Goal: Task Accomplishment & Management: Manage account settings

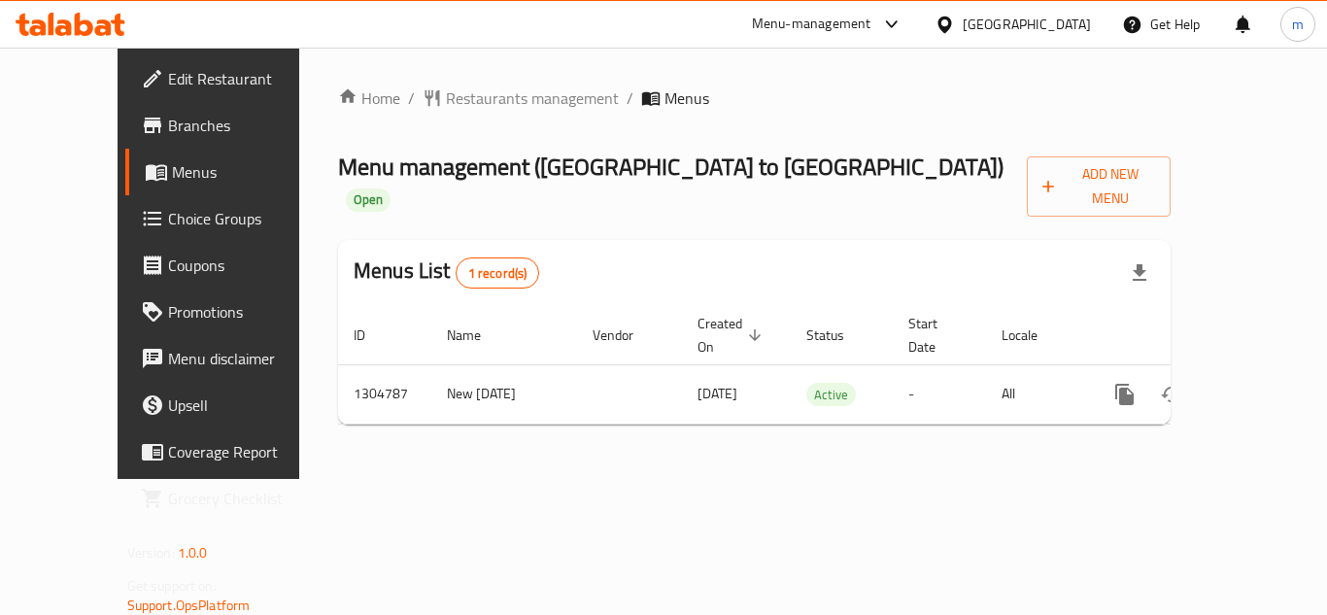
click at [168, 210] on span "Choice Groups" at bounding box center [245, 218] width 155 height 23
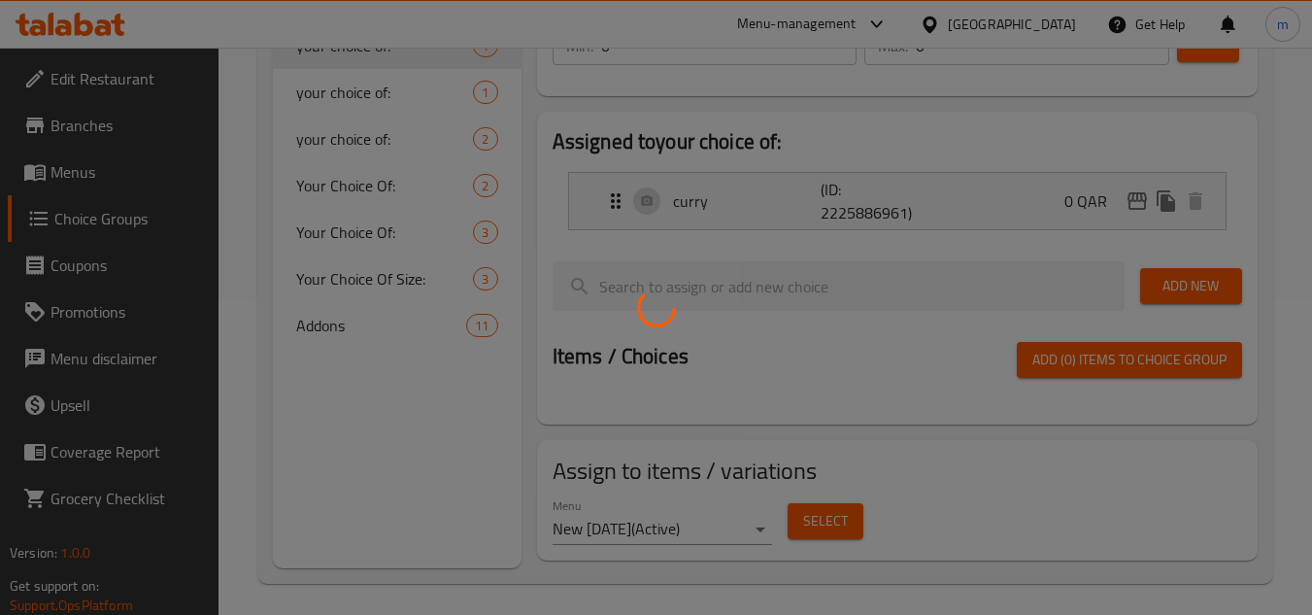
scroll to position [324, 0]
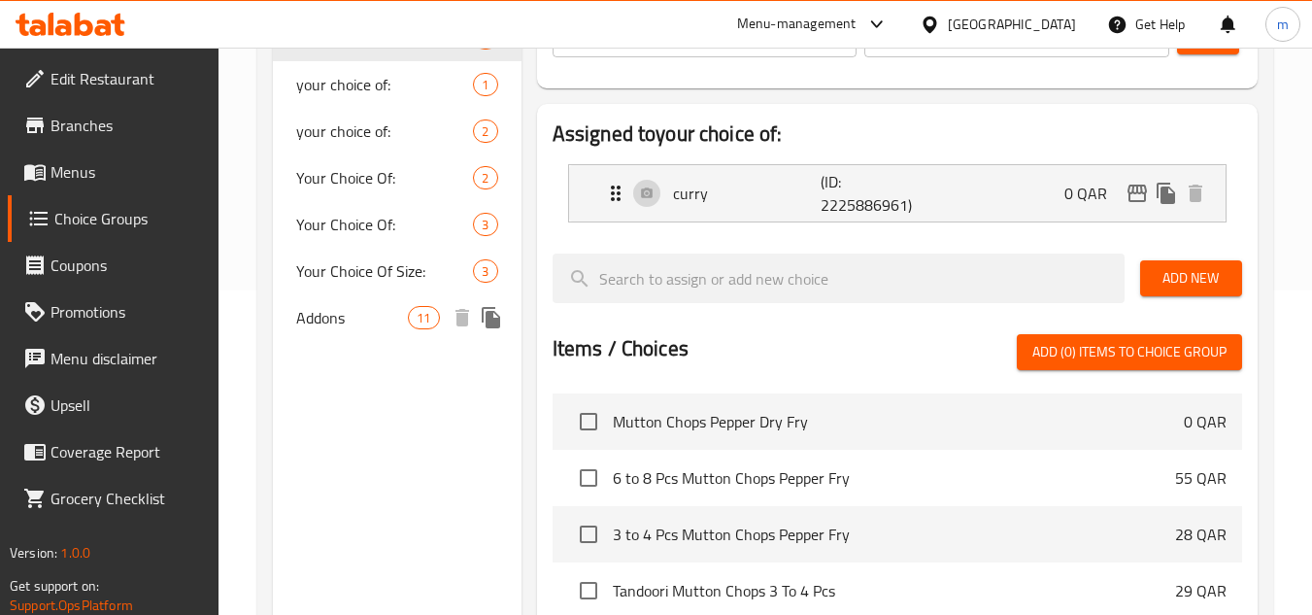
click at [315, 319] on span "Addons" at bounding box center [352, 317] width 112 height 23
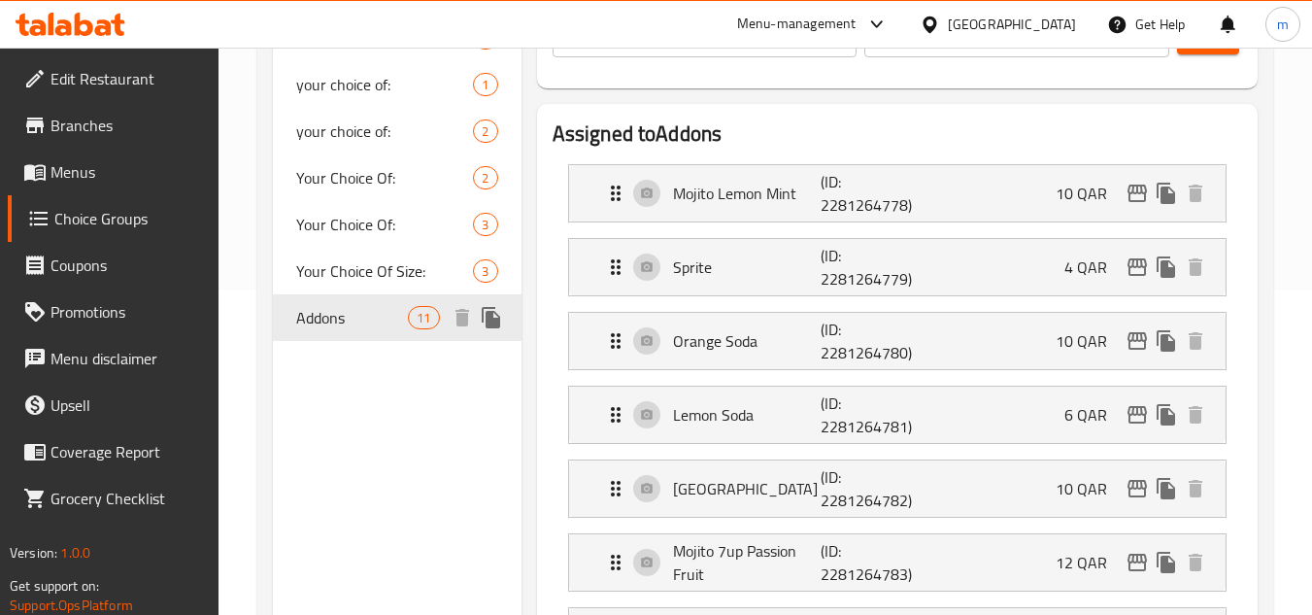
type input "Addons"
type input "الإضافات"
type input "11"
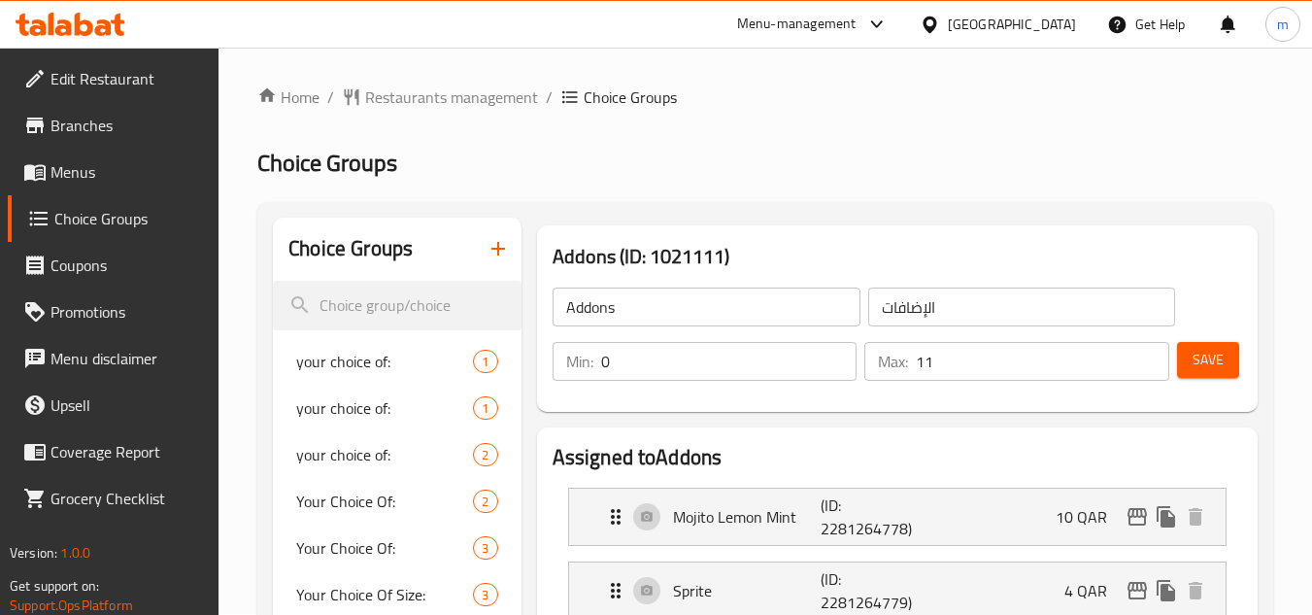
scroll to position [0, 0]
click at [1018, 11] on div "[GEOGRAPHIC_DATA]" at bounding box center [997, 24] width 187 height 47
click at [1045, 14] on div "[GEOGRAPHIC_DATA]" at bounding box center [1012, 24] width 128 height 21
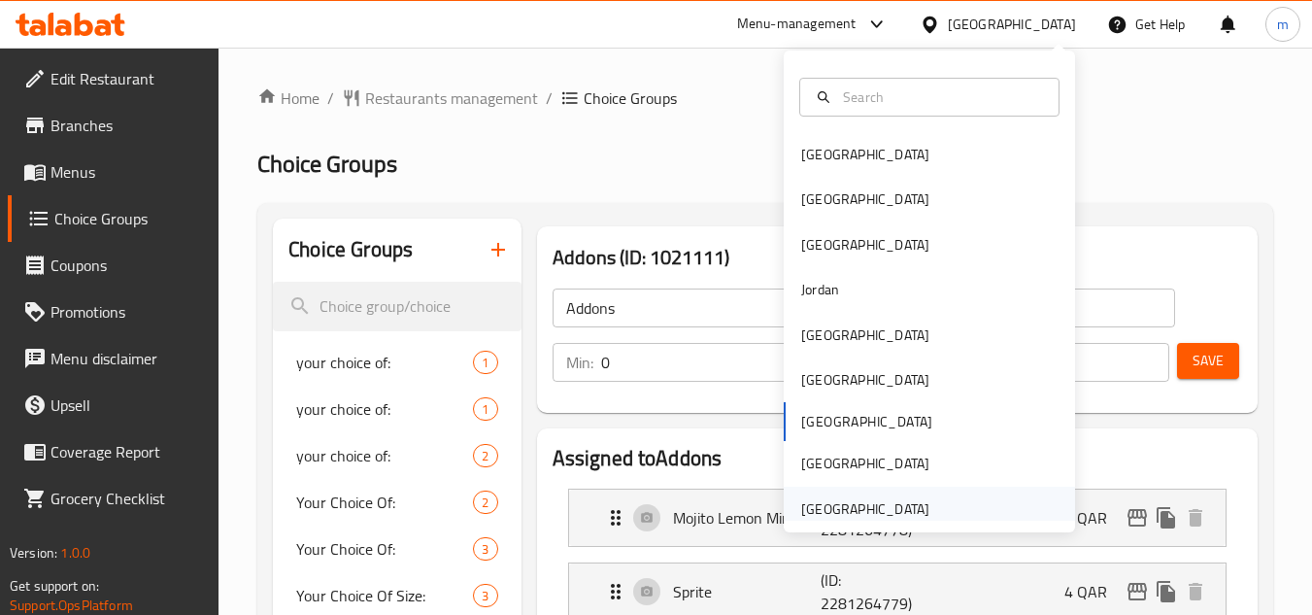
click at [887, 502] on div "[GEOGRAPHIC_DATA]" at bounding box center [865, 508] width 128 height 21
